Goal: Task Accomplishment & Management: Manage account settings

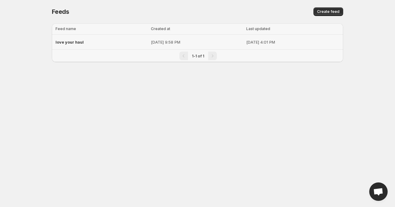
click at [149, 45] on td "[DATE] 9:58 PM" at bounding box center [196, 42] width 95 height 15
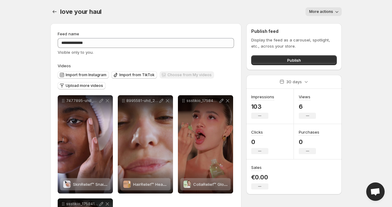
click at [335, 14] on icon "button" at bounding box center [337, 12] width 6 height 6
click at [334, 15] on button "More actions" at bounding box center [324, 11] width 36 height 9
